Goal: Find specific page/section: Find specific page/section

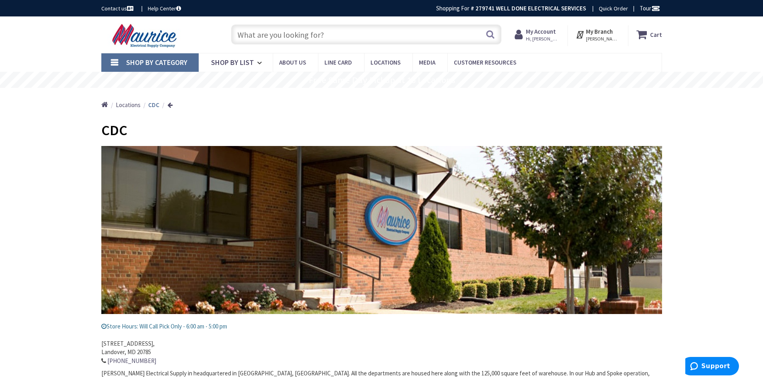
click at [279, 37] on input "text" at bounding box center [366, 34] width 270 height 20
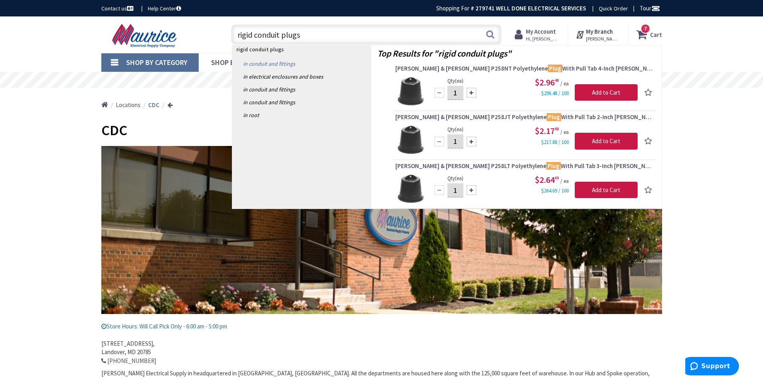
type input "rigid conduit plugs"
click at [264, 64] on link "in Conduit and Fittings" at bounding box center [301, 63] width 139 height 13
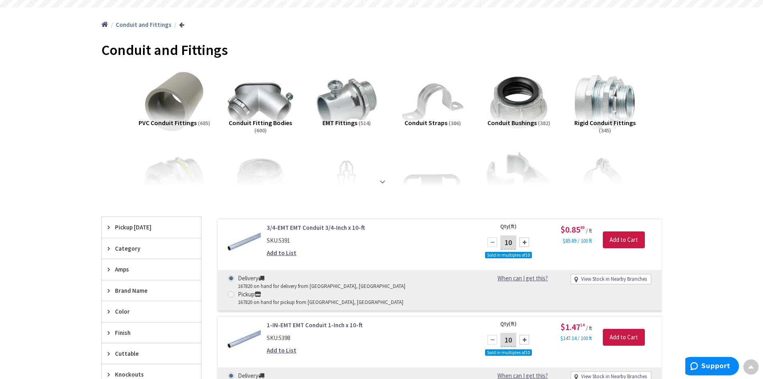
click at [382, 181] on strong at bounding box center [383, 181] width 10 height 9
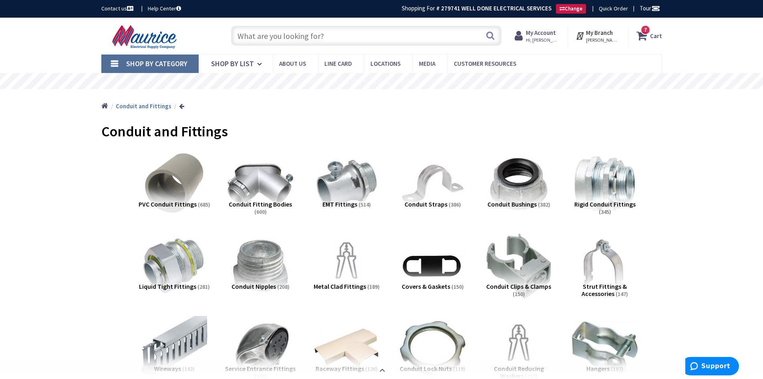
click at [274, 37] on input "text" at bounding box center [366, 36] width 270 height 20
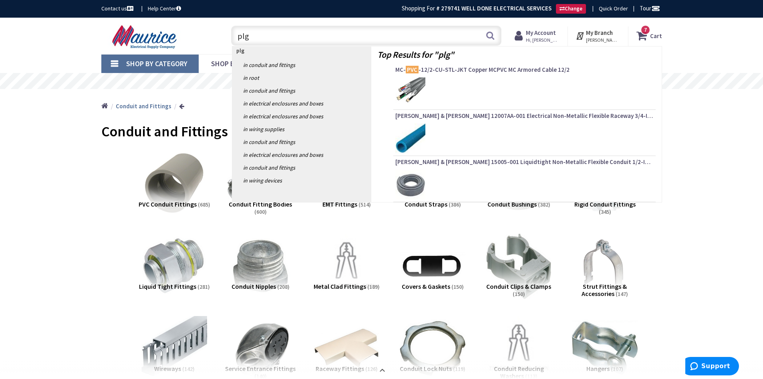
type input "plg2"
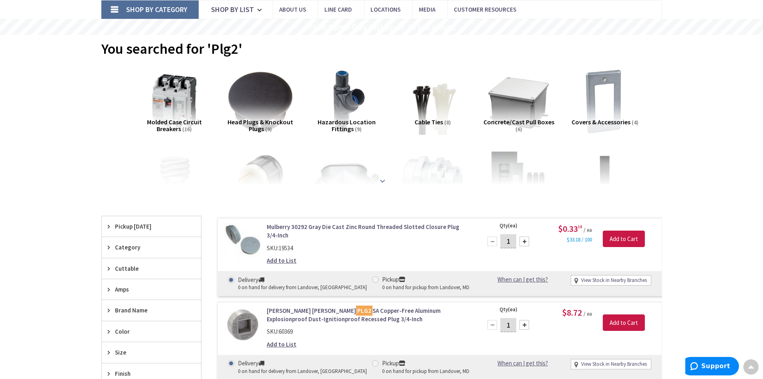
scroll to position [40, 0]
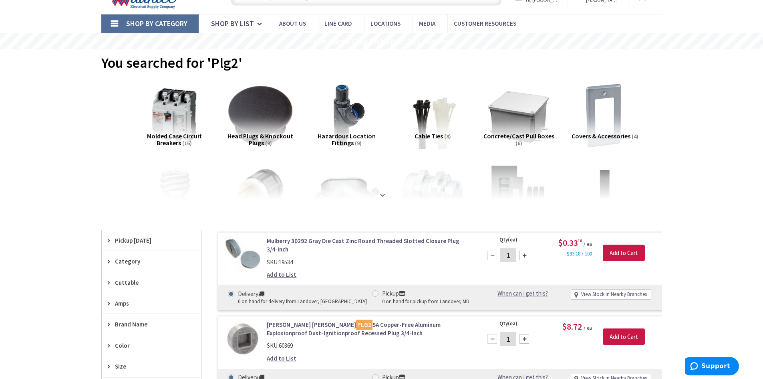
click at [383, 192] on strong at bounding box center [383, 191] width 10 height 9
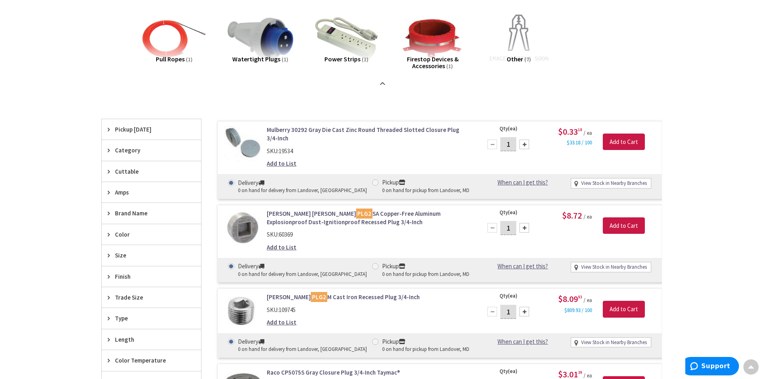
scroll to position [441, 0]
